Goal: Task Accomplishment & Management: Use online tool/utility

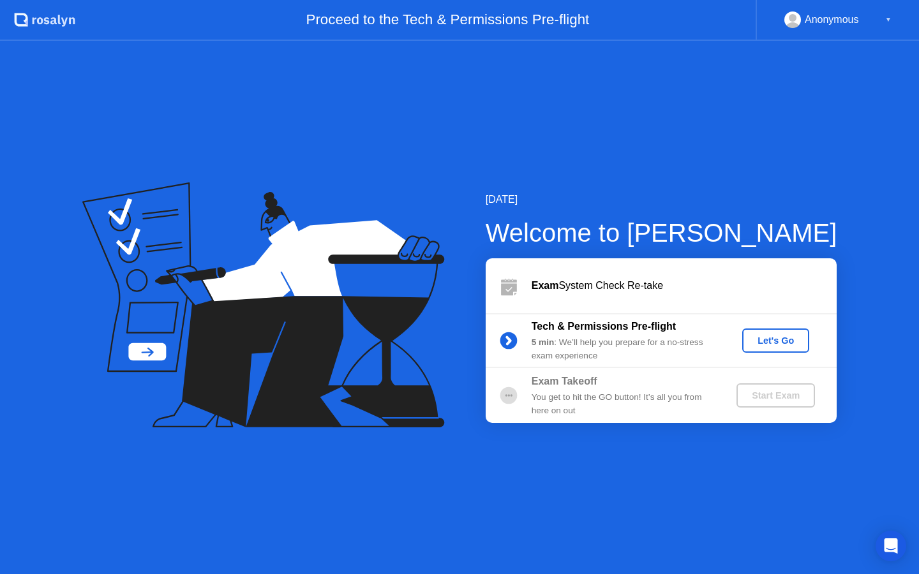
click at [756, 346] on div "Let's Go" at bounding box center [775, 341] width 57 height 10
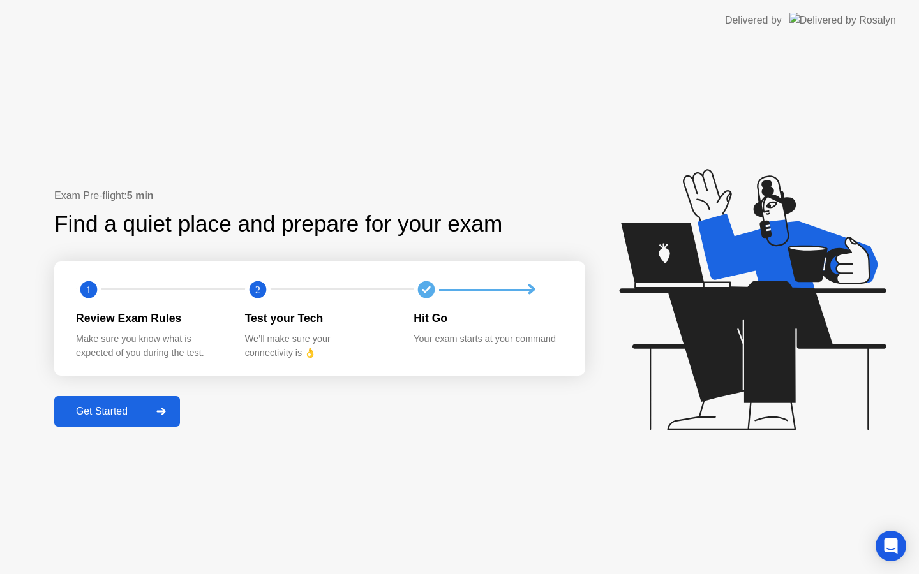
click at [128, 406] on div "Get Started" at bounding box center [101, 411] width 87 height 11
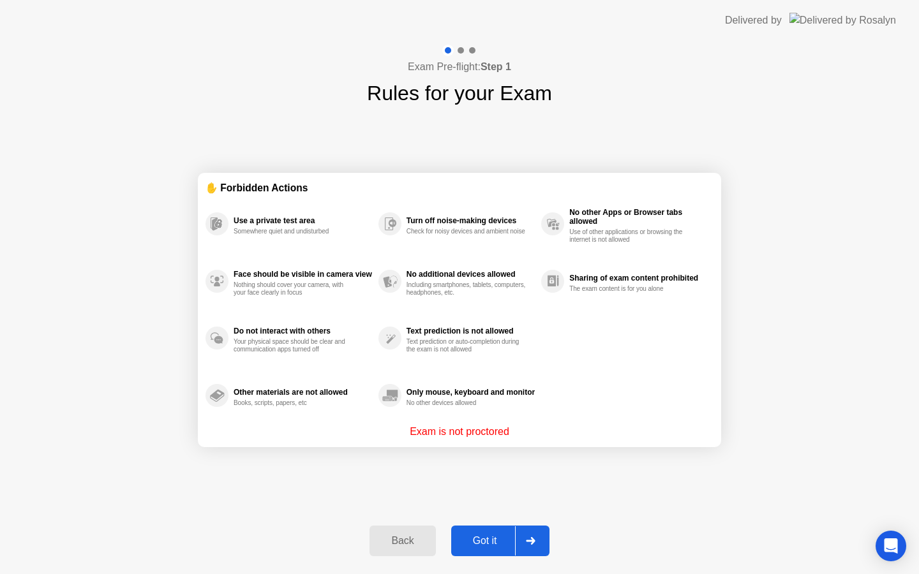
click at [516, 549] on div at bounding box center [530, 540] width 31 height 29
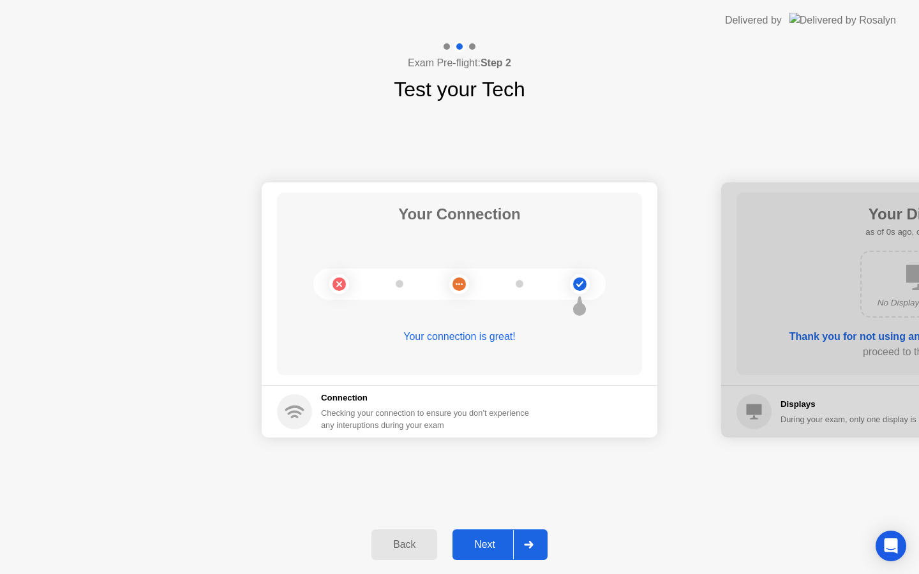
click at [523, 544] on div at bounding box center [528, 544] width 31 height 29
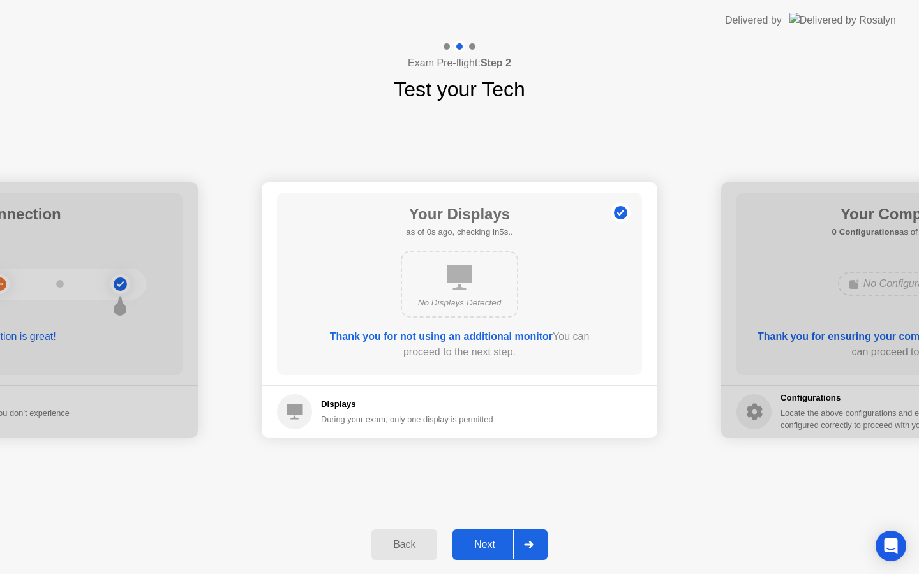
click at [516, 544] on div at bounding box center [528, 544] width 31 height 29
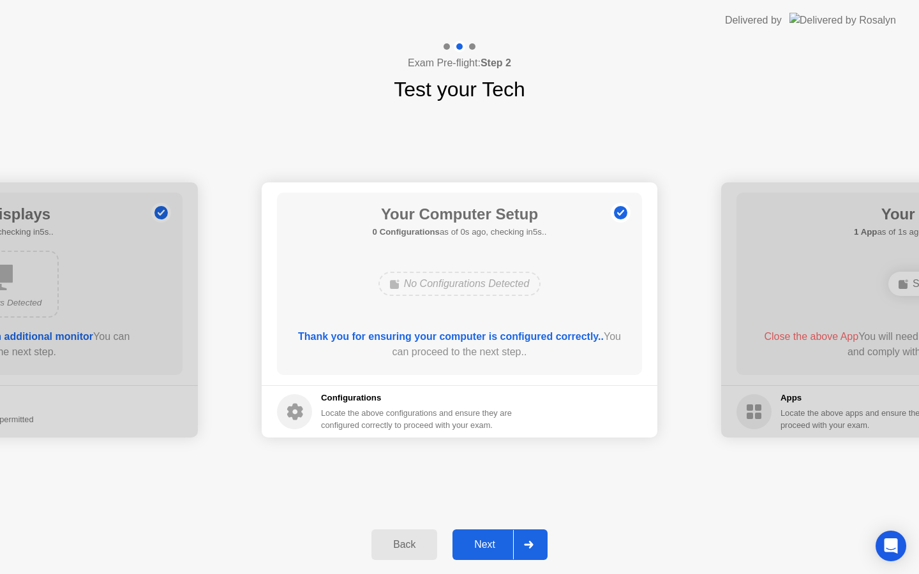
click at [516, 544] on div at bounding box center [528, 544] width 31 height 29
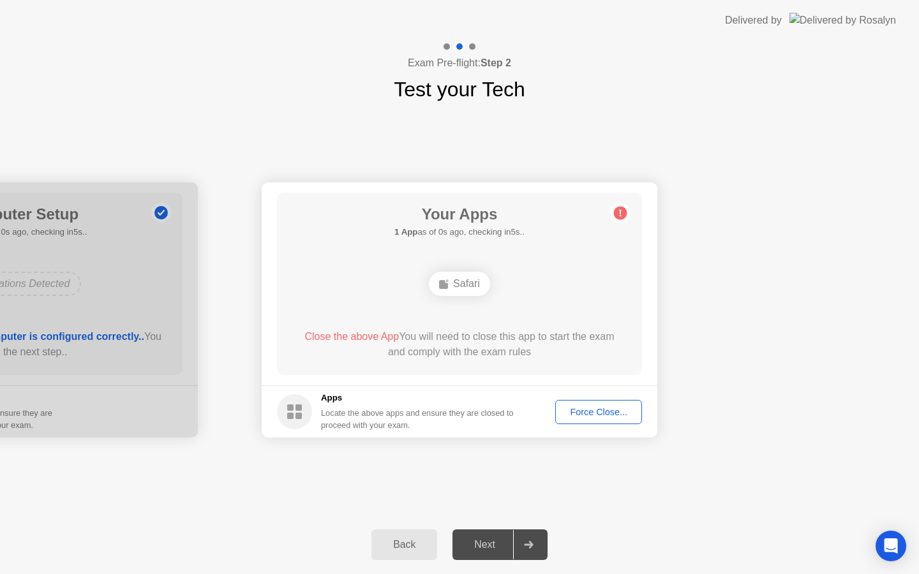
click at [575, 415] on div "Force Close..." at bounding box center [599, 412] width 78 height 10
click at [590, 411] on div "Force Close..." at bounding box center [599, 412] width 78 height 10
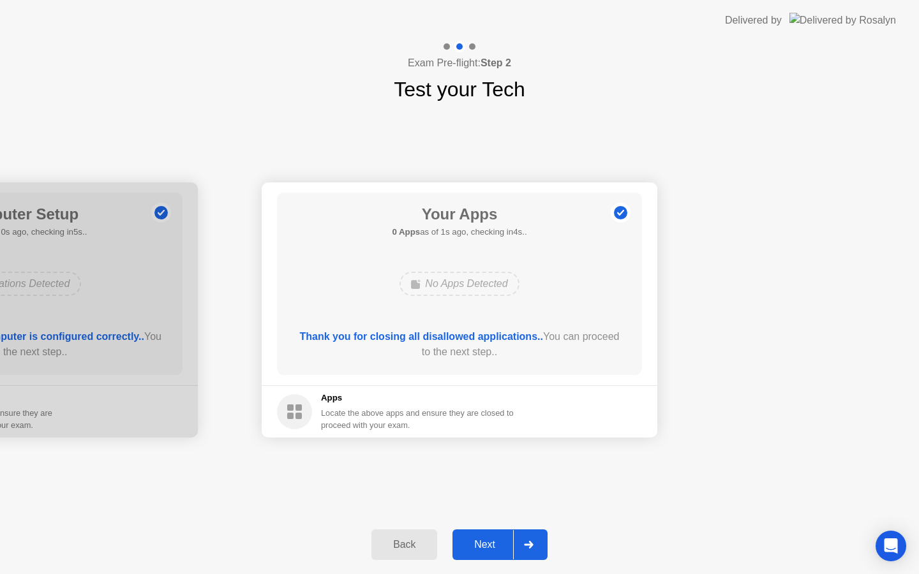
click at [507, 539] on div "Next" at bounding box center [484, 544] width 57 height 11
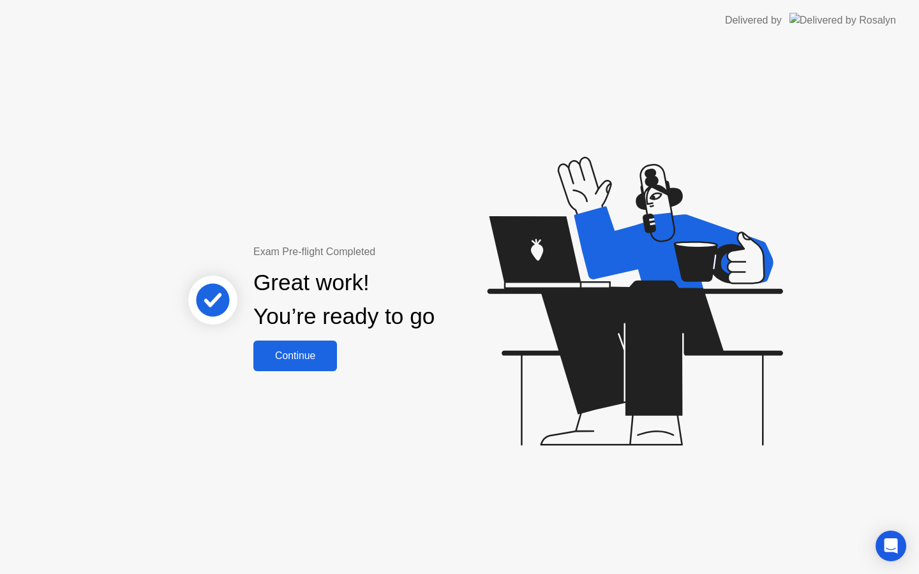
click at [313, 365] on button "Continue" at bounding box center [295, 356] width 84 height 31
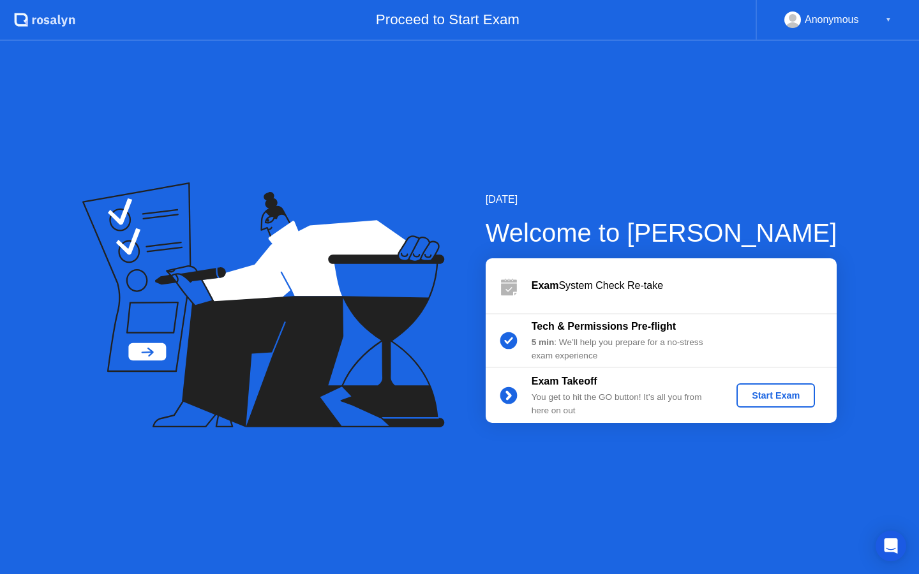
click at [759, 396] on div "Start Exam" at bounding box center [775, 396] width 68 height 10
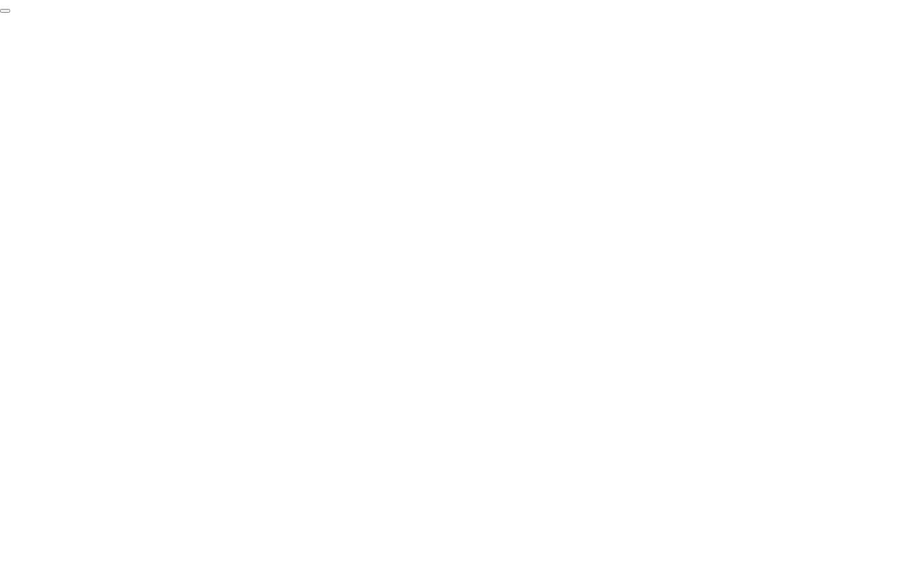
click at [10, 13] on button "End Proctoring Session" at bounding box center [5, 11] width 10 height 4
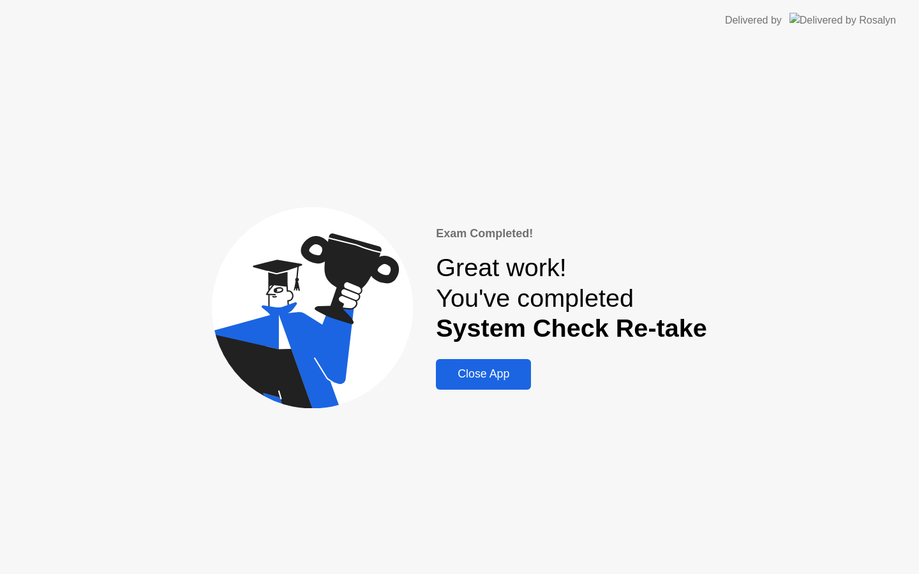
click at [493, 372] on div "Close App" at bounding box center [483, 374] width 87 height 13
